Goal: Task Accomplishment & Management: Use online tool/utility

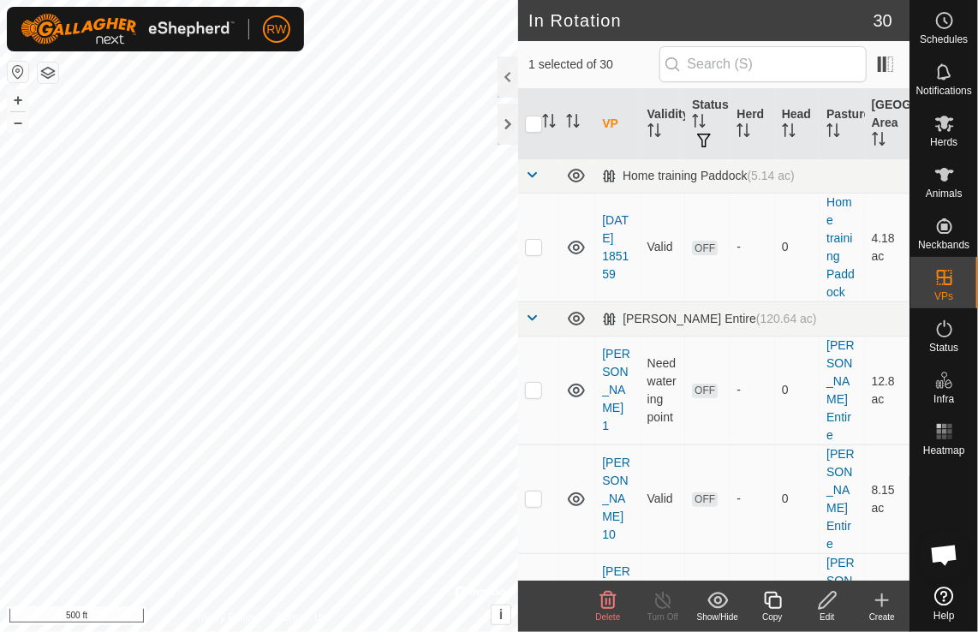
checkbox input "true"
checkbox input "false"
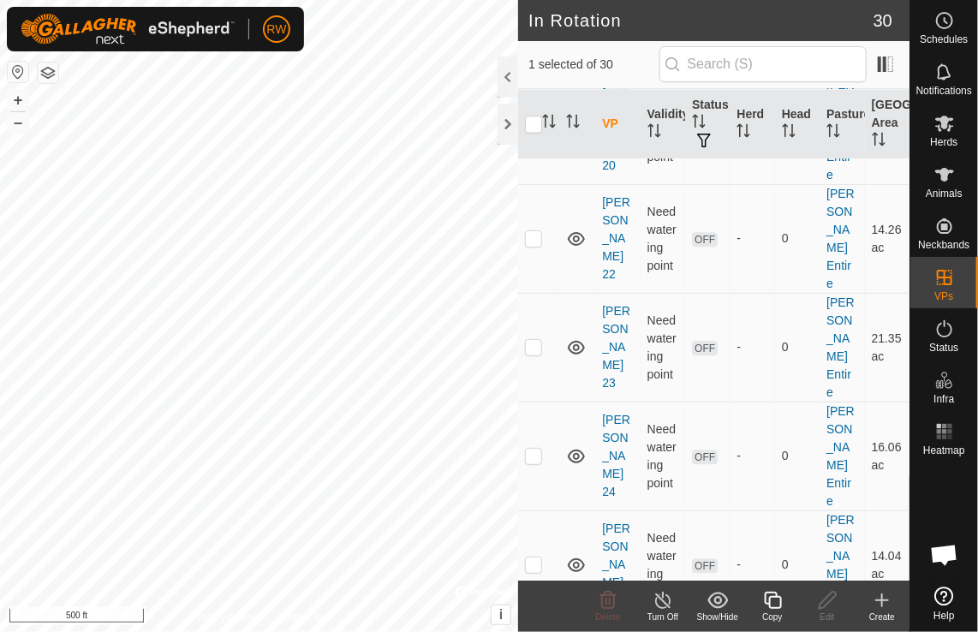
scroll to position [1501, 0]
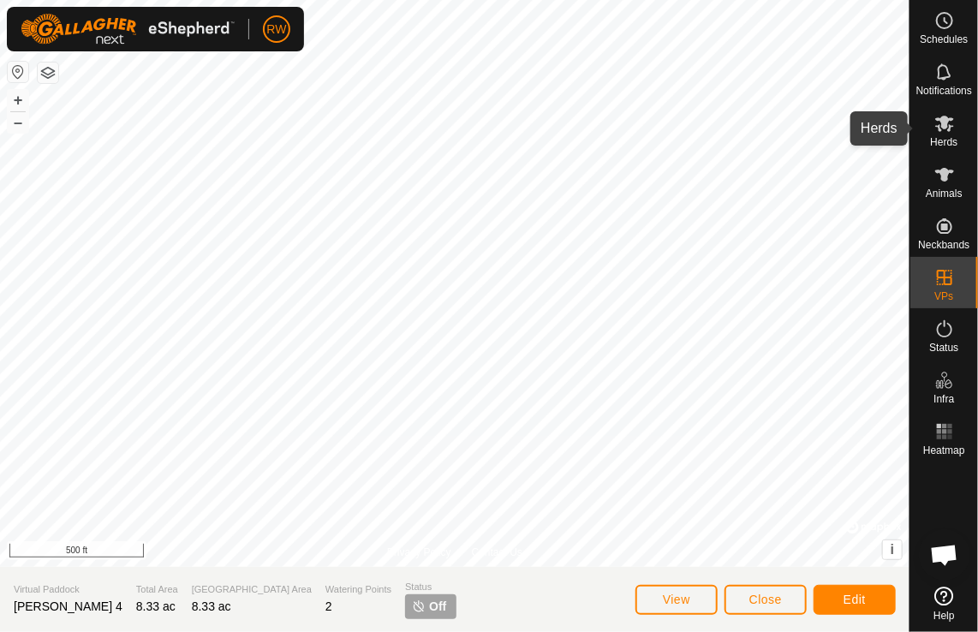
click at [949, 122] on icon at bounding box center [945, 123] width 21 height 21
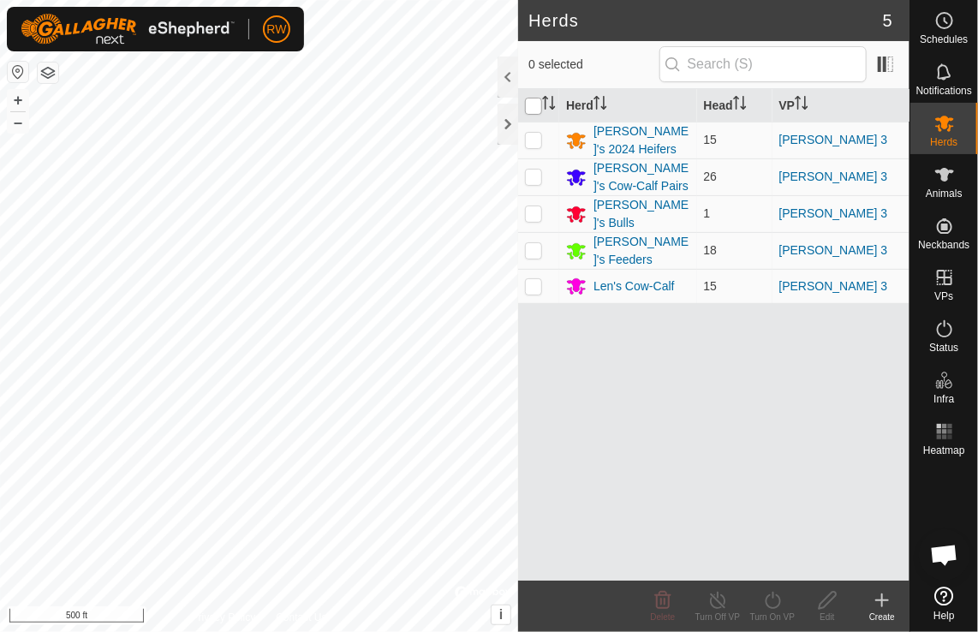
click at [540, 102] on input "checkbox" at bounding box center [533, 106] width 17 height 17
checkbox input "true"
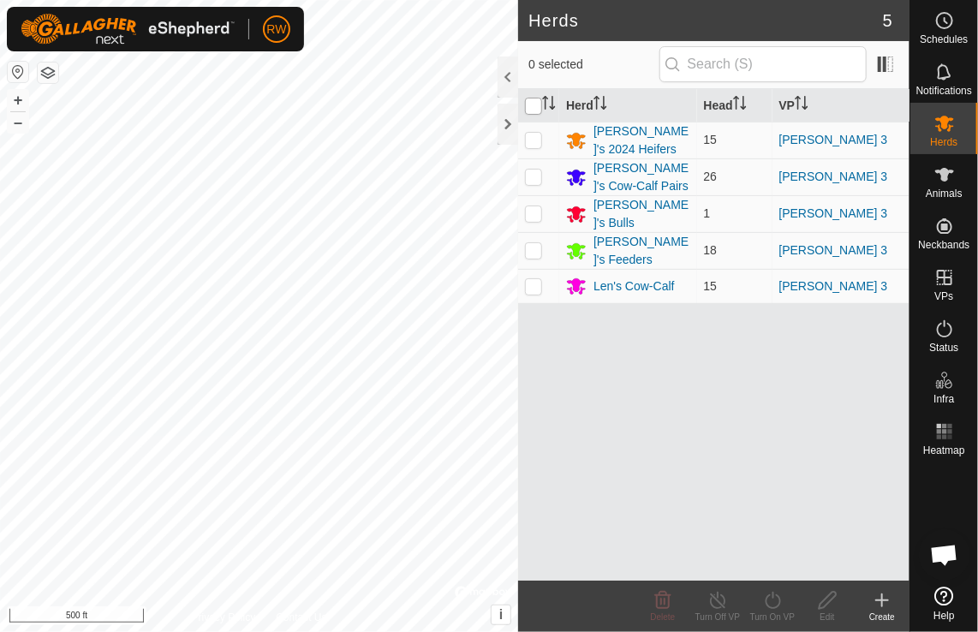
checkbox input "true"
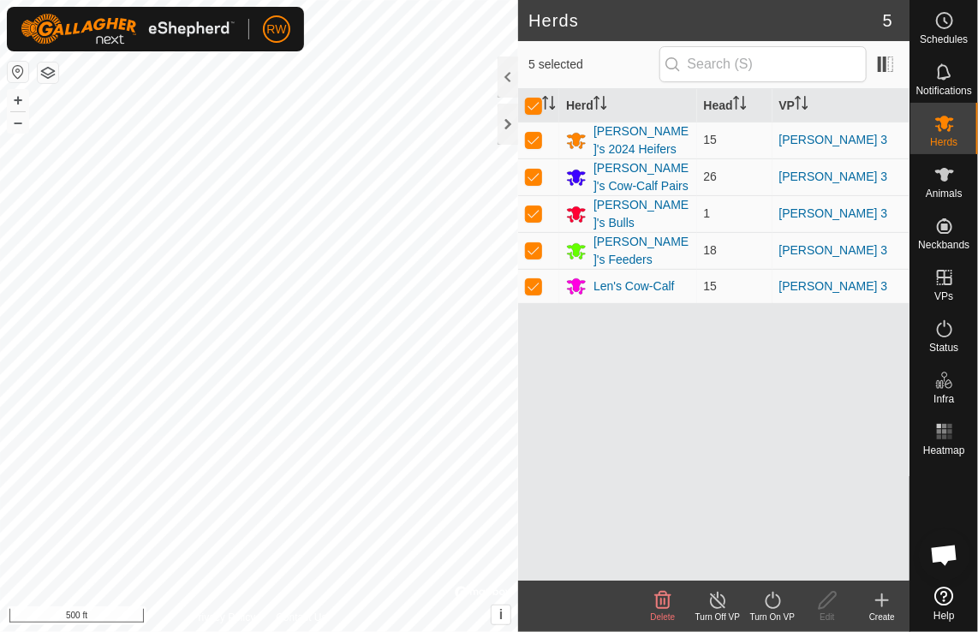
click at [778, 598] on icon at bounding box center [772, 600] width 21 height 21
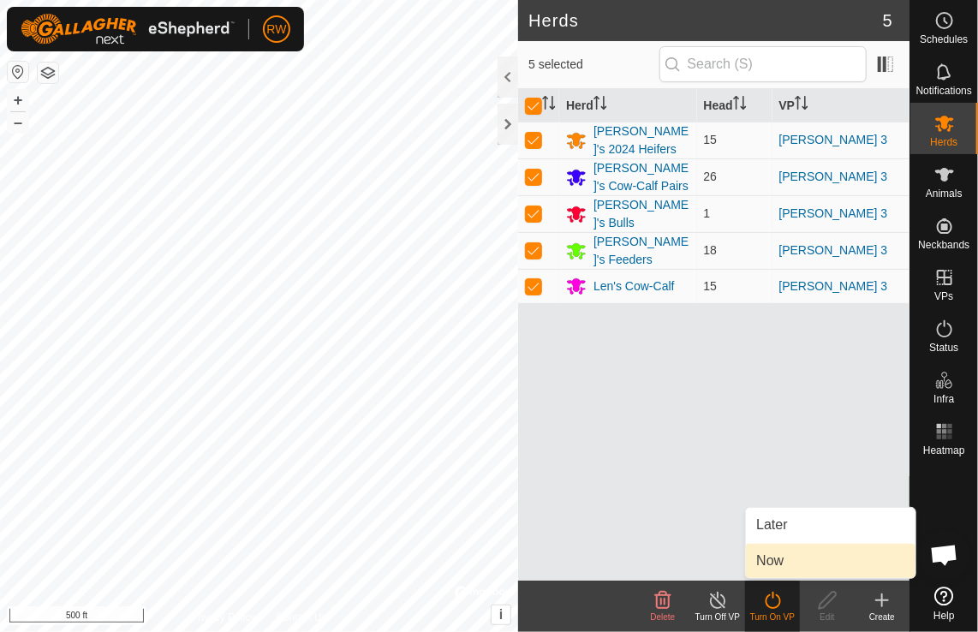
click at [780, 552] on link "Now" at bounding box center [831, 561] width 170 height 34
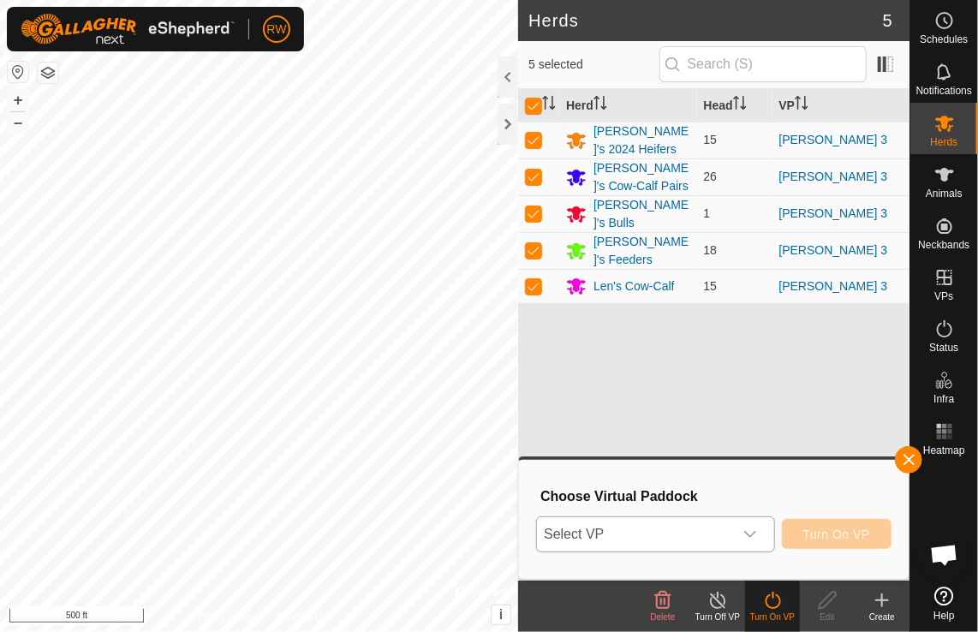
click at [754, 535] on icon "dropdown trigger" at bounding box center [751, 535] width 14 height 14
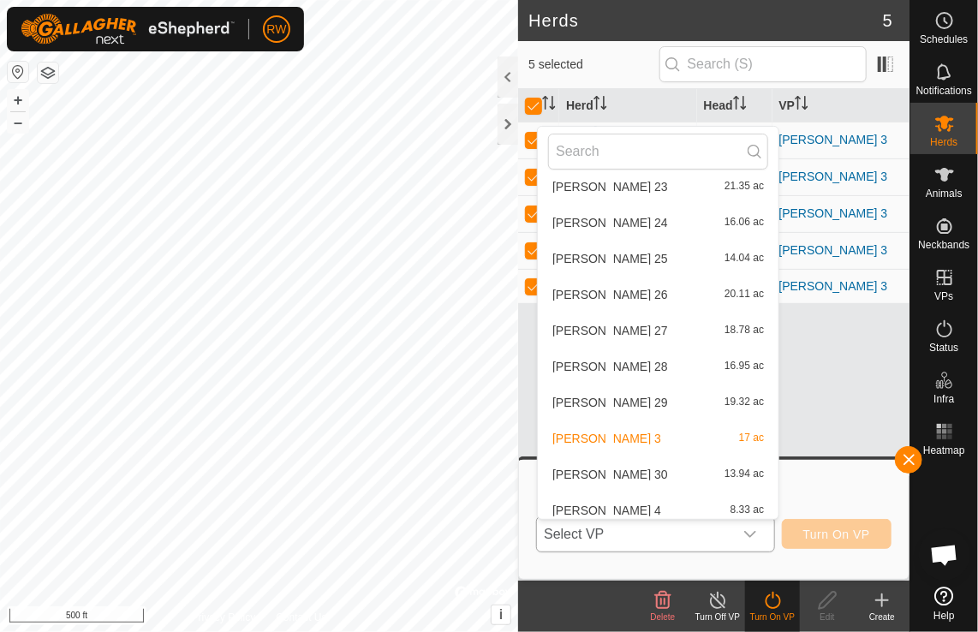
scroll to position [621, 0]
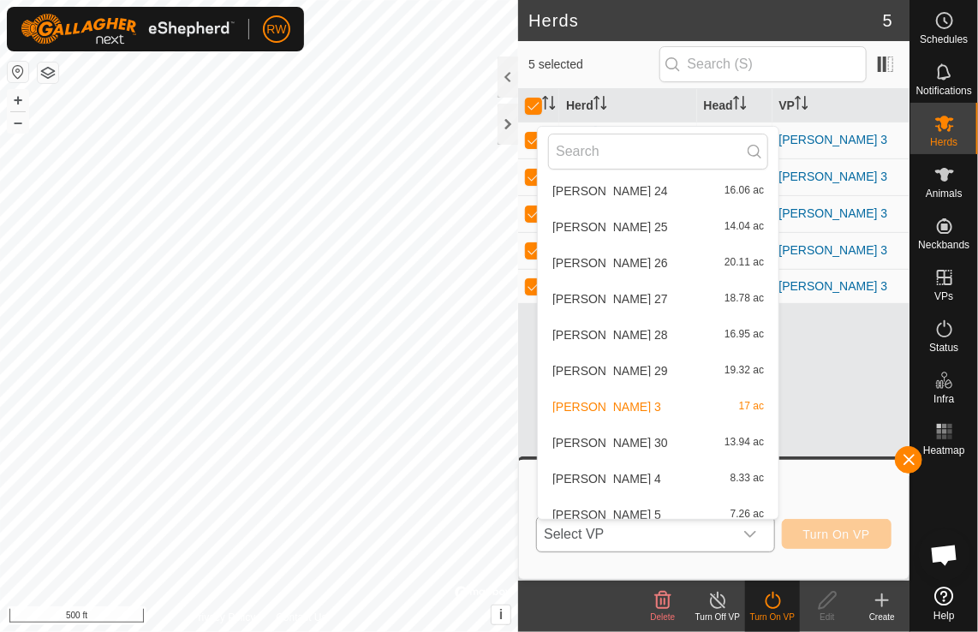
click at [601, 479] on li "[PERSON_NAME] 4 8.33 ac" at bounding box center [658, 479] width 241 height 34
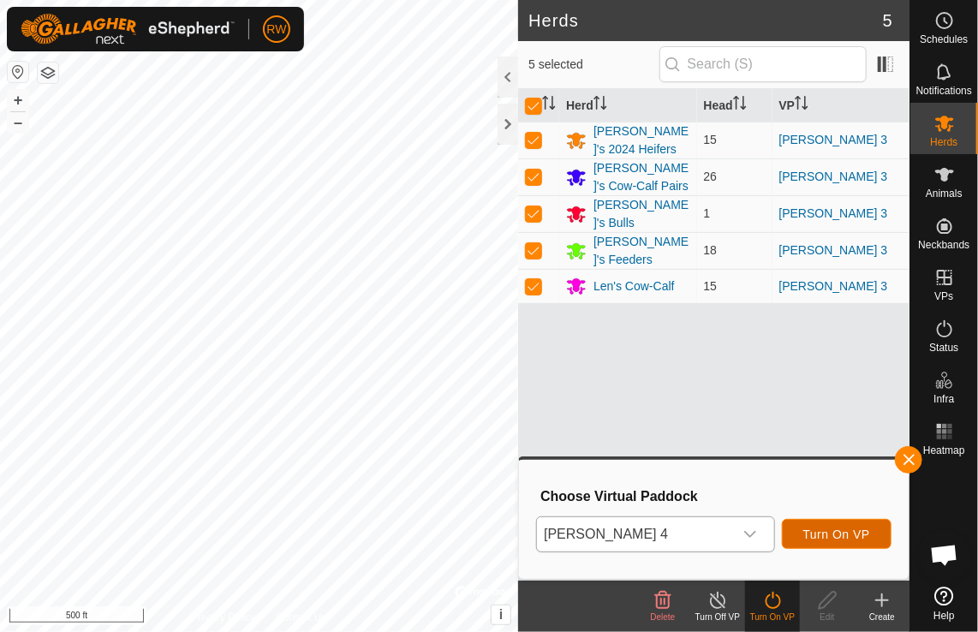
click at [816, 536] on span "Turn On VP" at bounding box center [836, 535] width 67 height 14
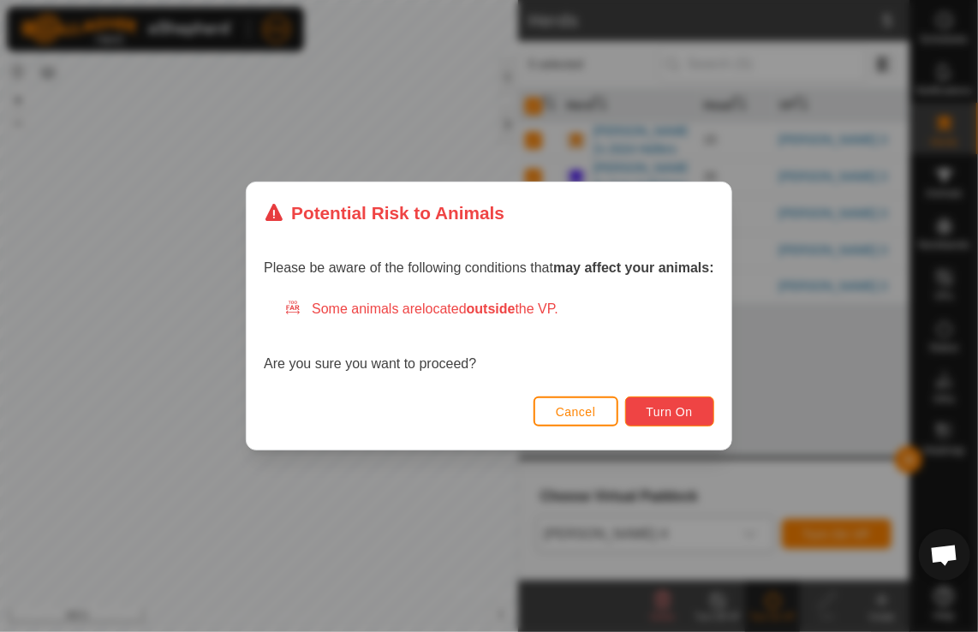
click at [668, 411] on span "Turn On" at bounding box center [670, 412] width 46 height 14
